Goal: Use online tool/utility: Utilize a website feature to perform a specific function

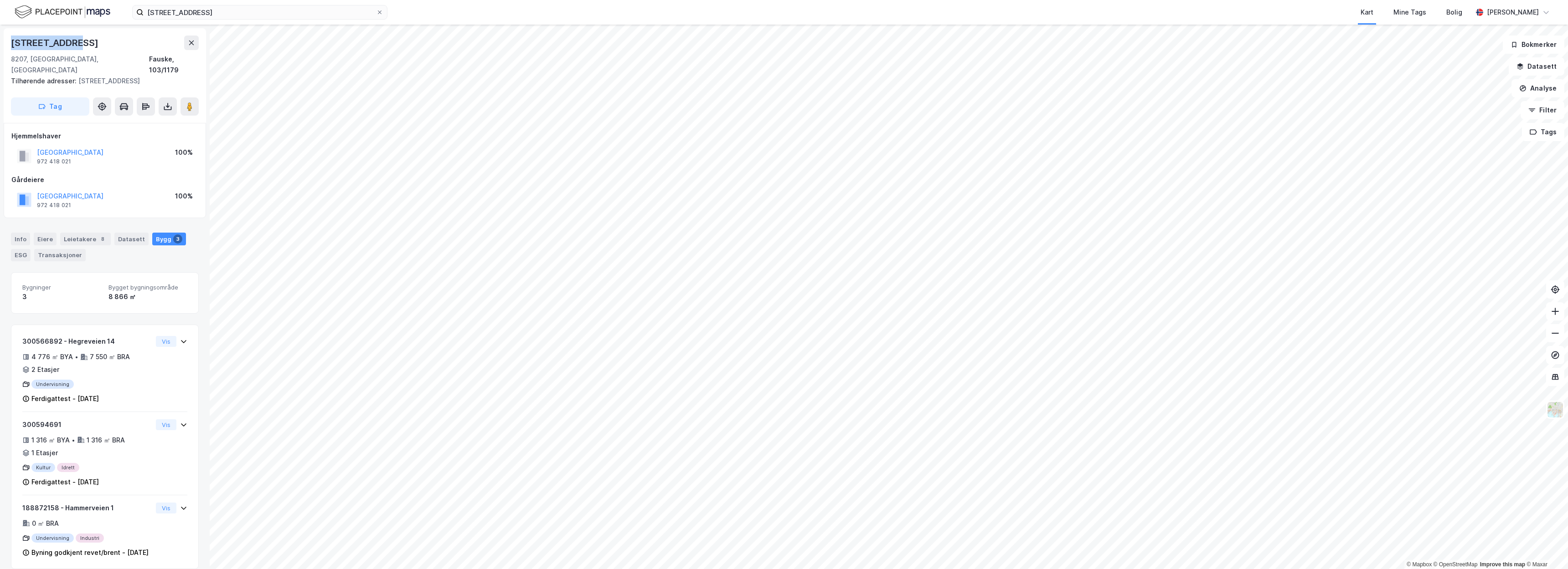
scroll to position [2, 0]
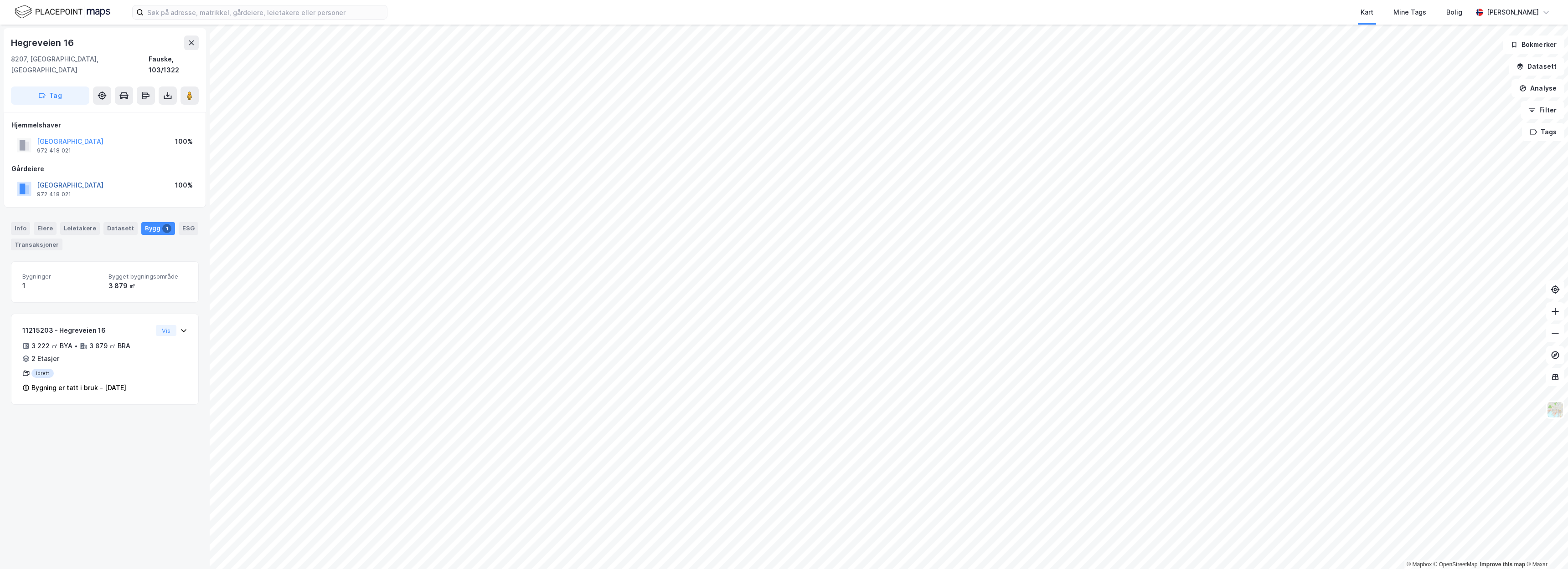
click at [0, 0] on button "[GEOGRAPHIC_DATA]" at bounding box center [0, 0] width 0 height 0
click at [1545, 91] on button "Analyse" at bounding box center [1538, 88] width 53 height 19
click at [1471, 93] on div "Mål avstand" at bounding box center [1453, 89] width 105 height 15
click at [918, 557] on button "Tilbakestill" at bounding box center [913, 549] width 63 height 19
click at [860, 557] on button "Tilbakestill" at bounding box center [874, 549] width 63 height 19
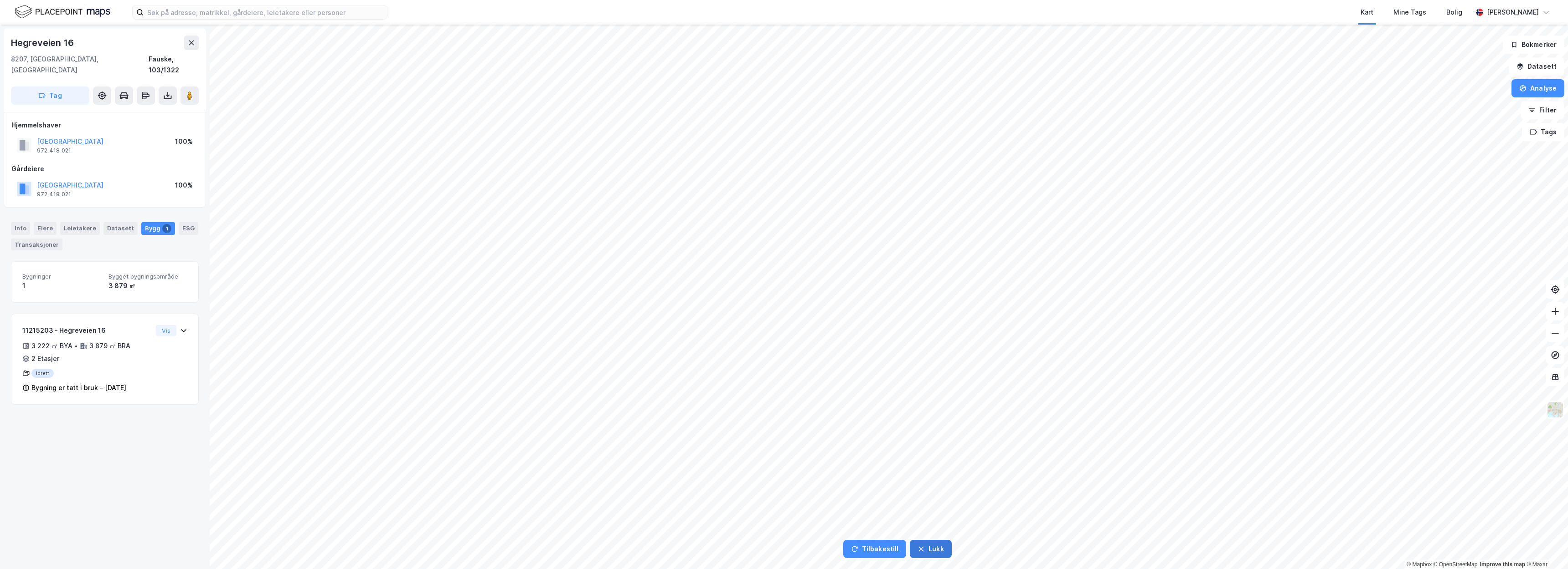
click at [938, 552] on button "Lukk" at bounding box center [930, 549] width 42 height 19
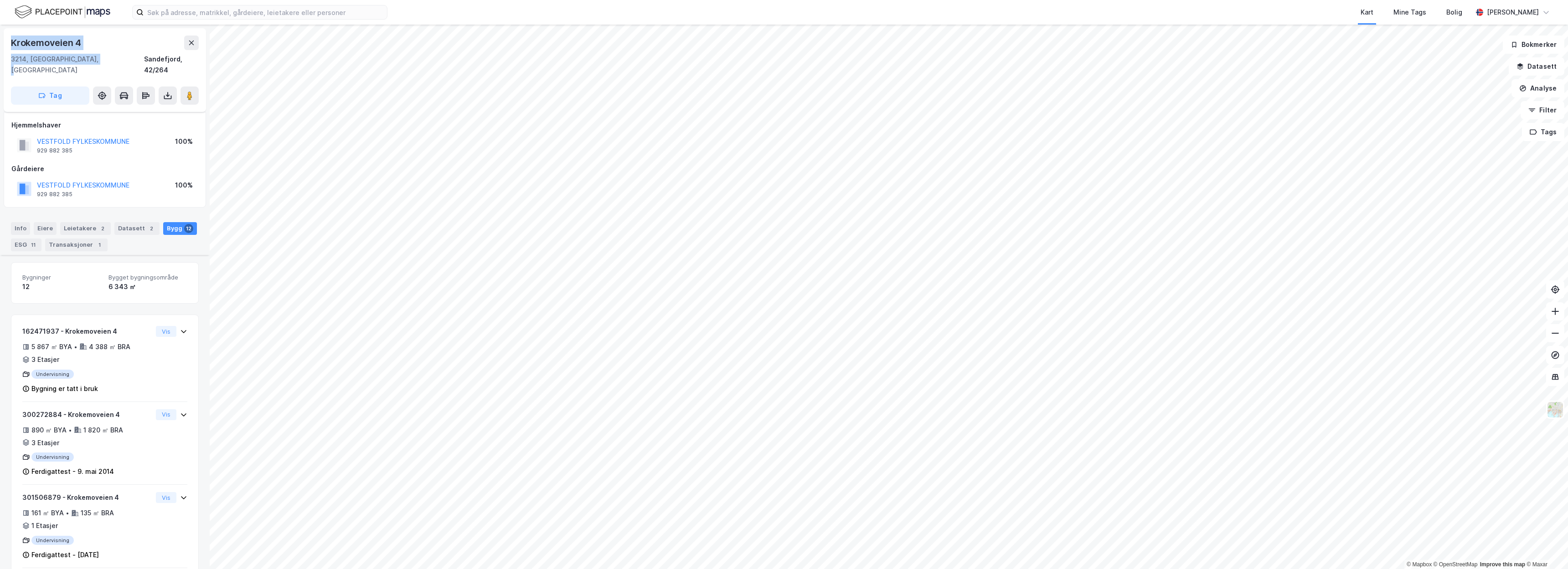
scroll to position [211, 0]
